Goal: Transaction & Acquisition: Purchase product/service

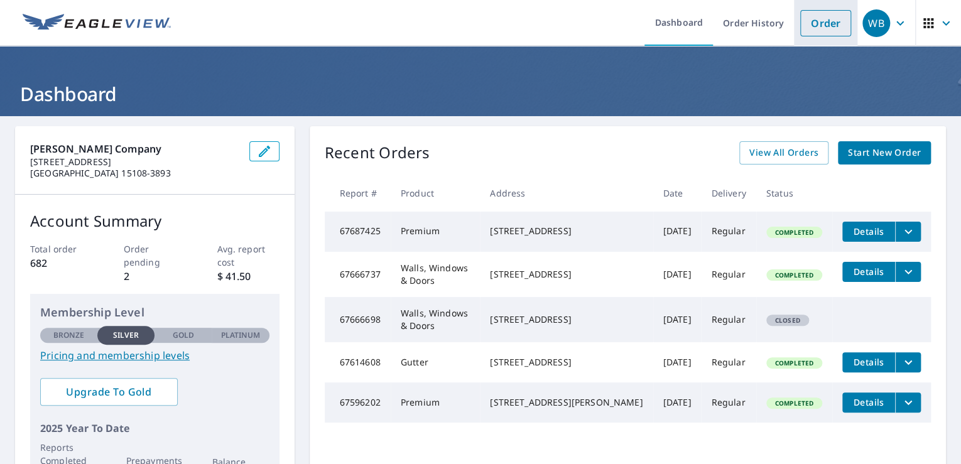
click at [809, 23] on link "Order" at bounding box center [825, 23] width 51 height 26
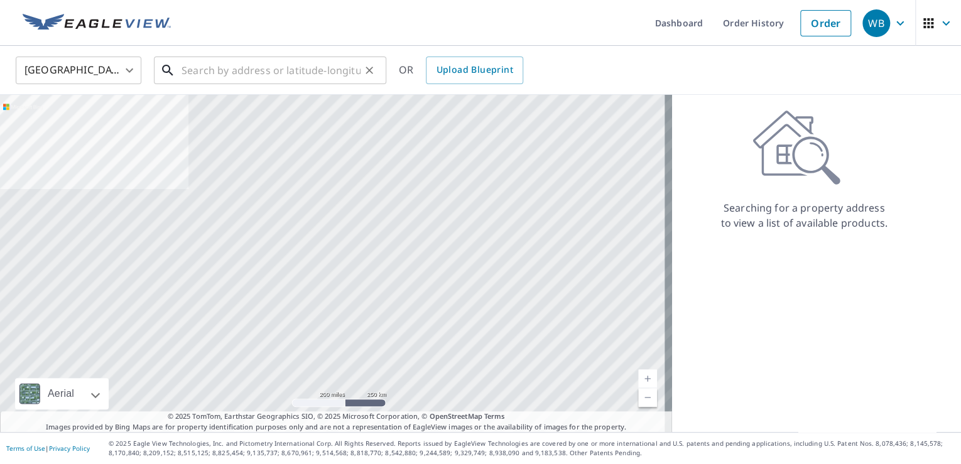
click at [306, 72] on input "text" at bounding box center [270, 70] width 179 height 35
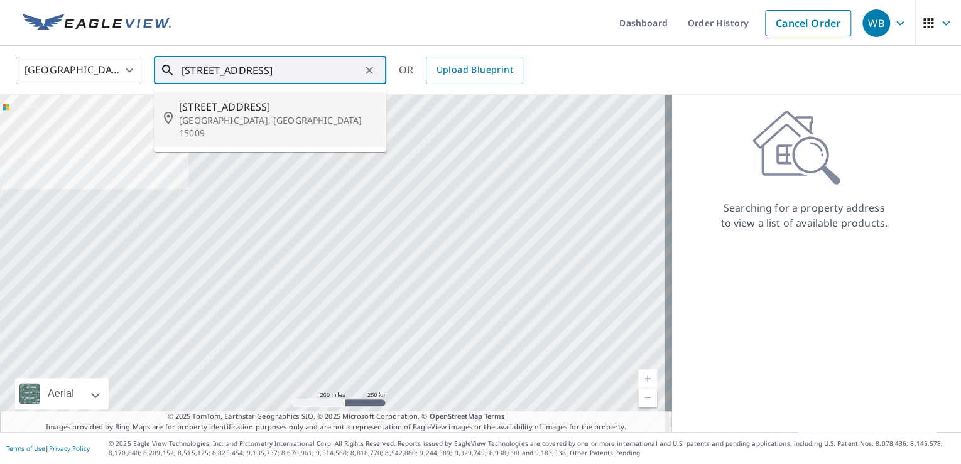
click at [238, 108] on span "[STREET_ADDRESS]" at bounding box center [277, 106] width 197 height 15
type input "[STREET_ADDRESS][PERSON_NAME]"
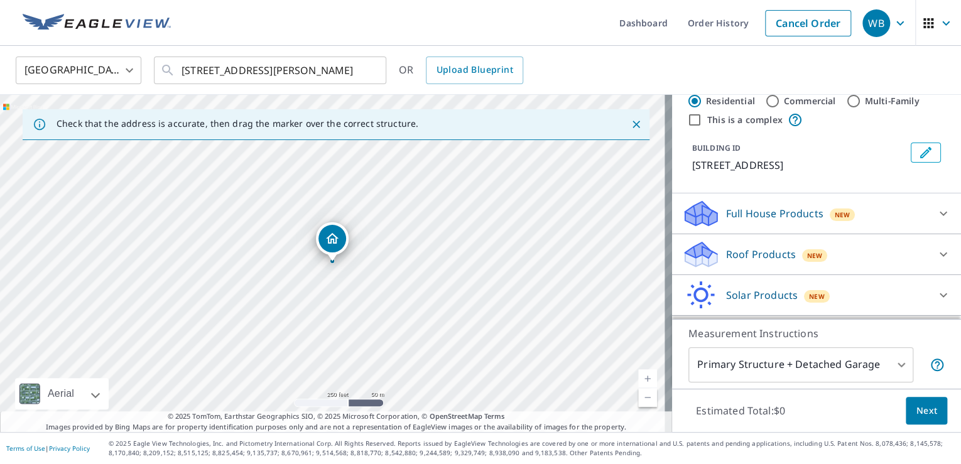
scroll to position [47, 0]
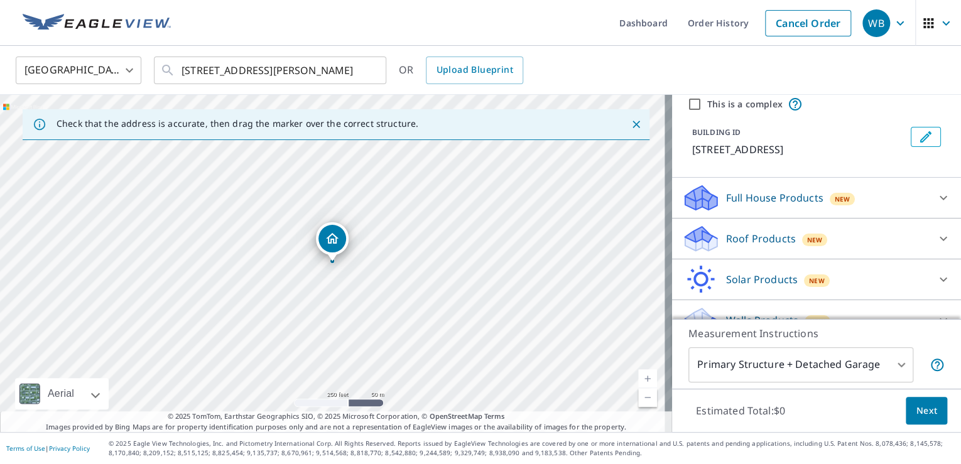
click at [935, 232] on icon at bounding box center [942, 238] width 15 height 15
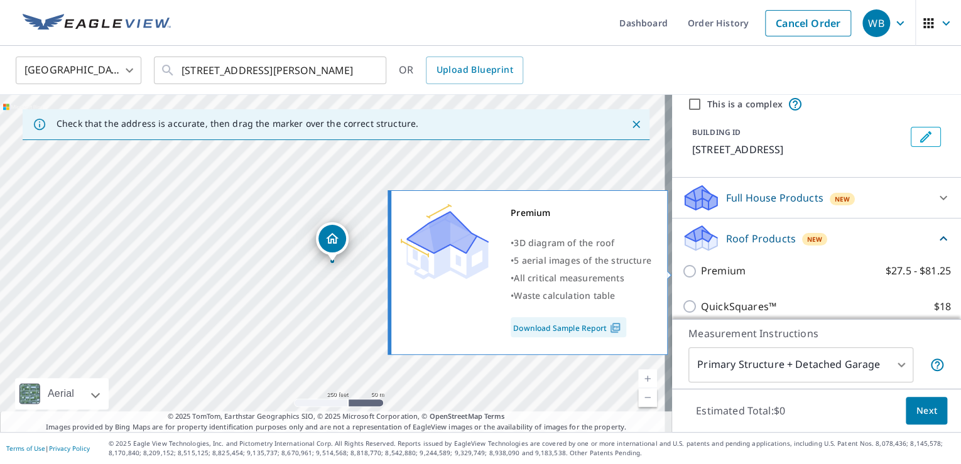
click at [684, 268] on input "Premium $27.5 - $81.25" at bounding box center [691, 271] width 19 height 15
checkbox input "true"
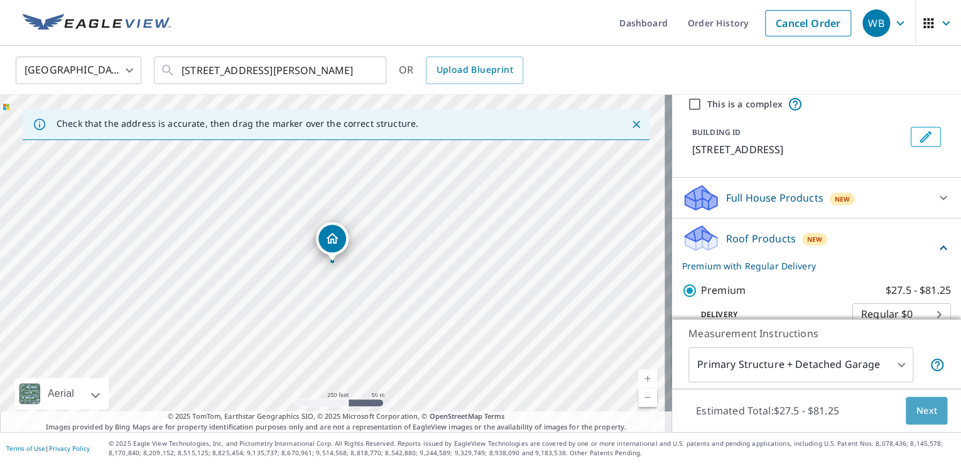
click at [915, 407] on span "Next" at bounding box center [925, 411] width 21 height 16
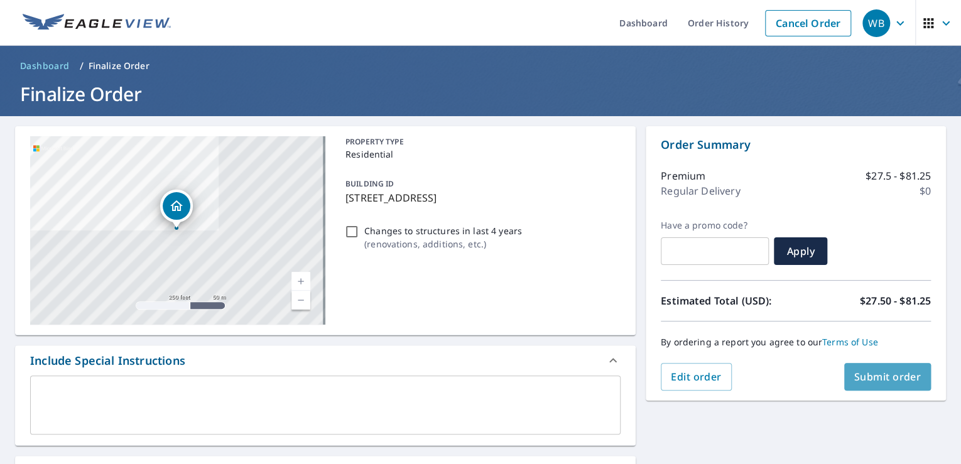
click at [866, 377] on span "Submit order" at bounding box center [887, 377] width 67 height 14
